Goal: Information Seeking & Learning: Learn about a topic

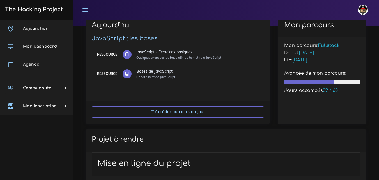
scroll to position [28, 0]
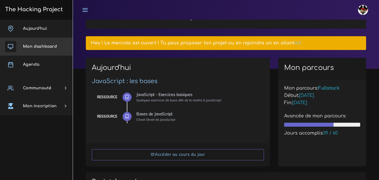
click at [34, 26] on span "Aujourd'hui" at bounding box center [35, 28] width 24 height 4
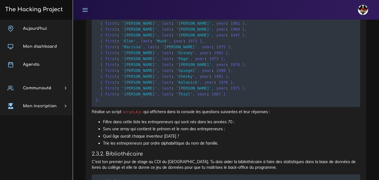
scroll to position [645, 0]
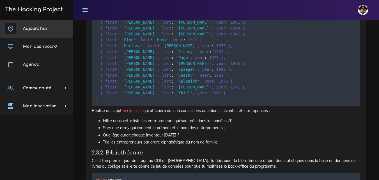
click at [35, 26] on span "Aujourd'hui" at bounding box center [35, 28] width 24 height 4
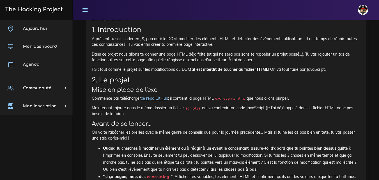
scroll to position [253, 0]
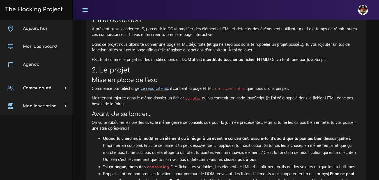
click at [164, 86] on link "ce repo GitHub" at bounding box center [154, 88] width 27 height 5
drag, startPoint x: 200, startPoint y: 97, endPoint x: 186, endPoint y: 100, distance: 14.6
click at [186, 100] on code "script.js" at bounding box center [193, 99] width 18 height 6
copy code "script.js"
click at [197, 99] on code "script.js" at bounding box center [193, 99] width 18 height 6
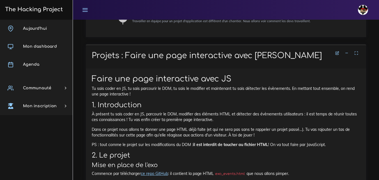
scroll to position [140, 0]
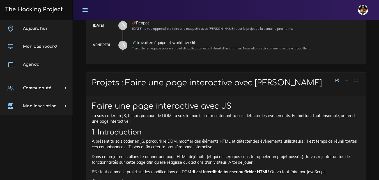
drag, startPoint x: 333, startPoint y: 124, endPoint x: 90, endPoint y: 74, distance: 247.8
copy div "Loremip : Dolor sit amet consectetur adip EL Seddo eiu temp incididuntu labo ET…"
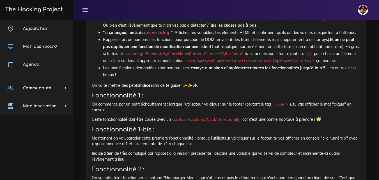
scroll to position [393, 0]
